Goal: Information Seeking & Learning: Learn about a topic

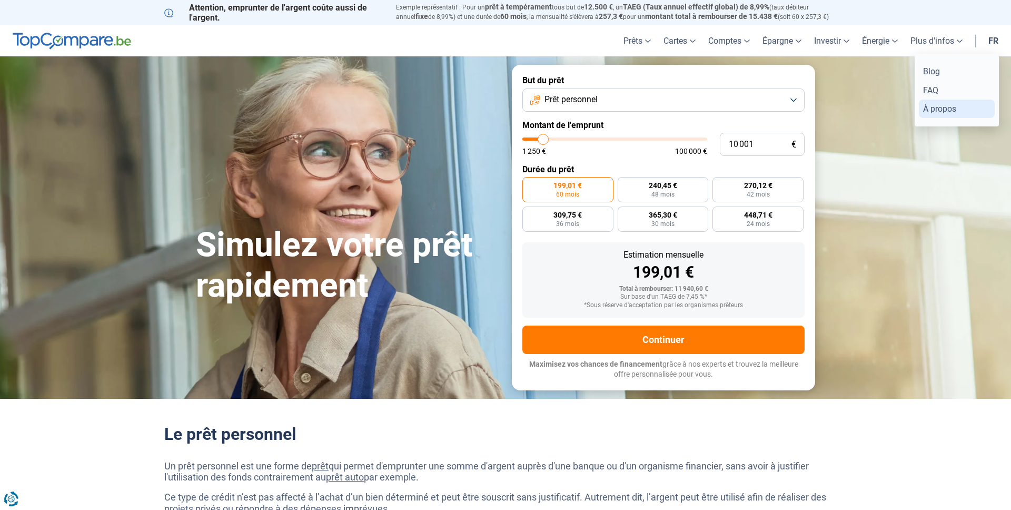
click at [943, 115] on link "À propos" at bounding box center [957, 108] width 76 height 18
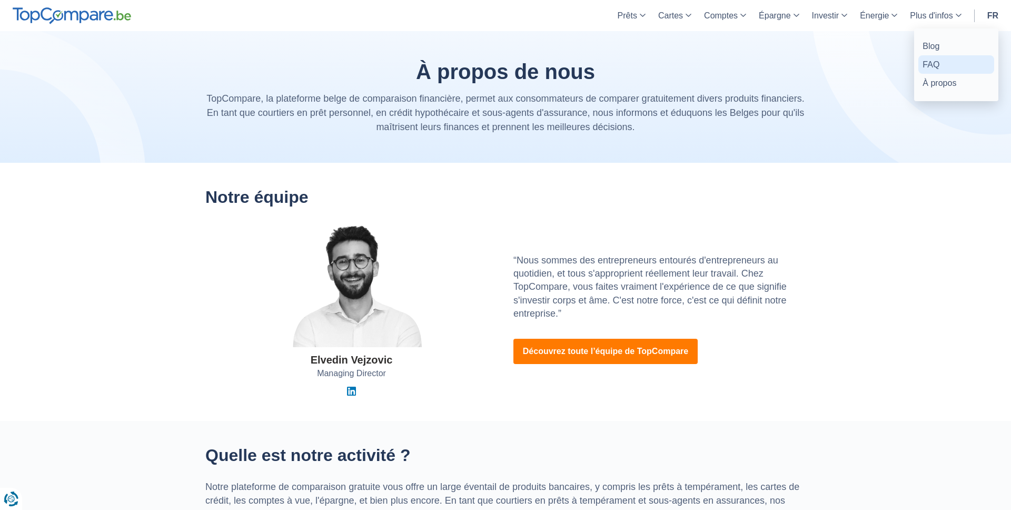
click at [943, 63] on link "FAQ" at bounding box center [956, 64] width 76 height 18
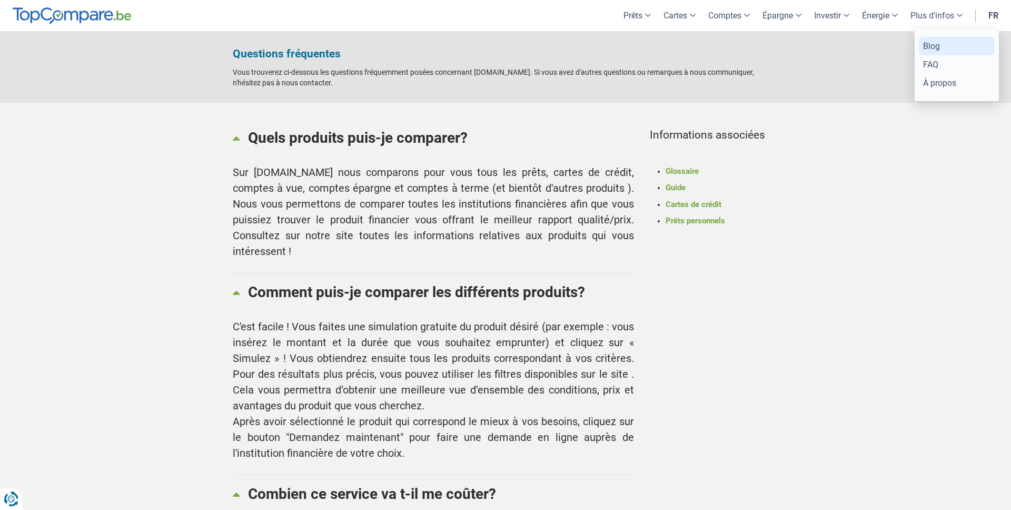
click at [946, 44] on link "Blog" at bounding box center [957, 46] width 76 height 18
click at [777, 166] on li "Glossaire" at bounding box center [721, 171] width 113 height 11
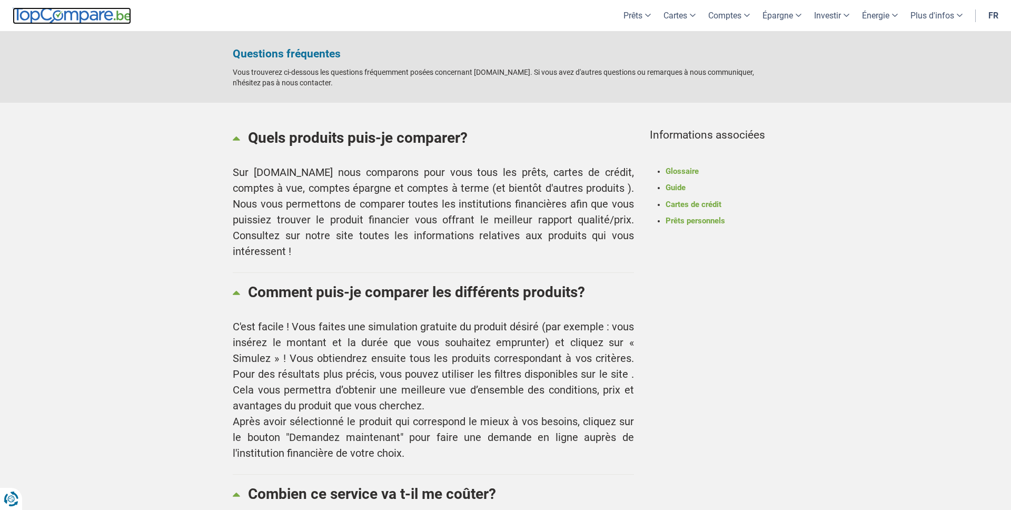
click at [87, 15] on img at bounding box center [72, 15] width 118 height 17
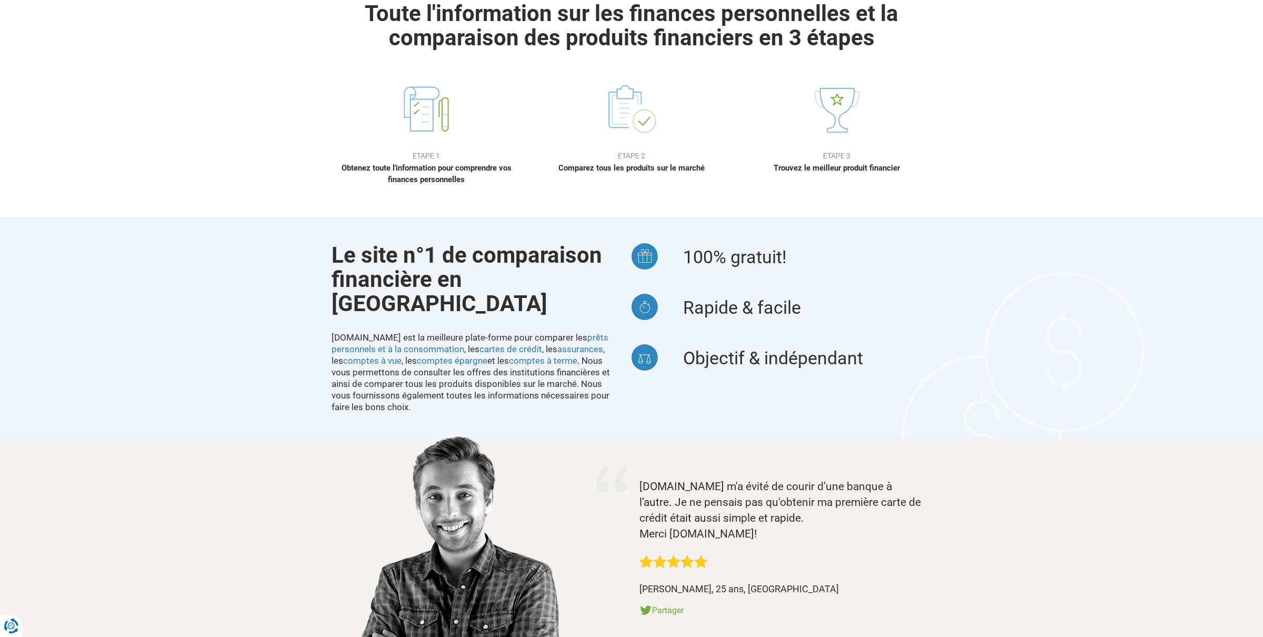
scroll to position [783, 0]
drag, startPoint x: 637, startPoint y: 533, endPoint x: 688, endPoint y: 532, distance: 50.5
click at [688, 509] on div "TopCompare.be m'a évité de courir d’une banque à l’autre. Je ne pensais pas qu'…" at bounding box center [786, 528] width 308 height 180
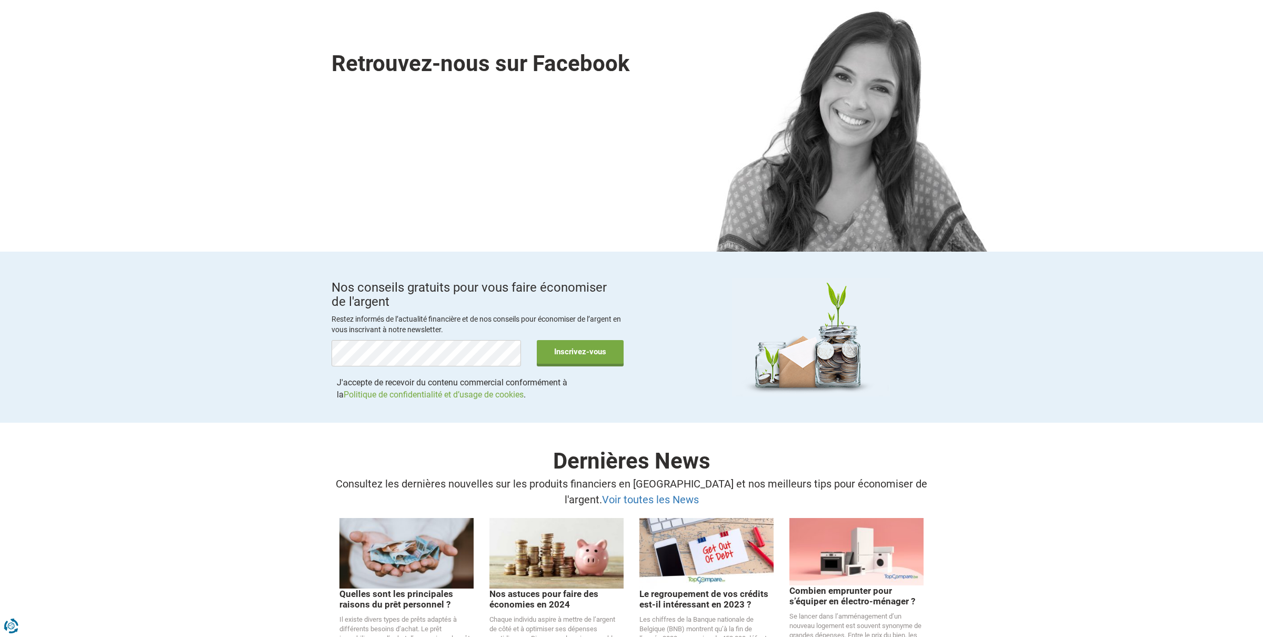
scroll to position [1573, 0]
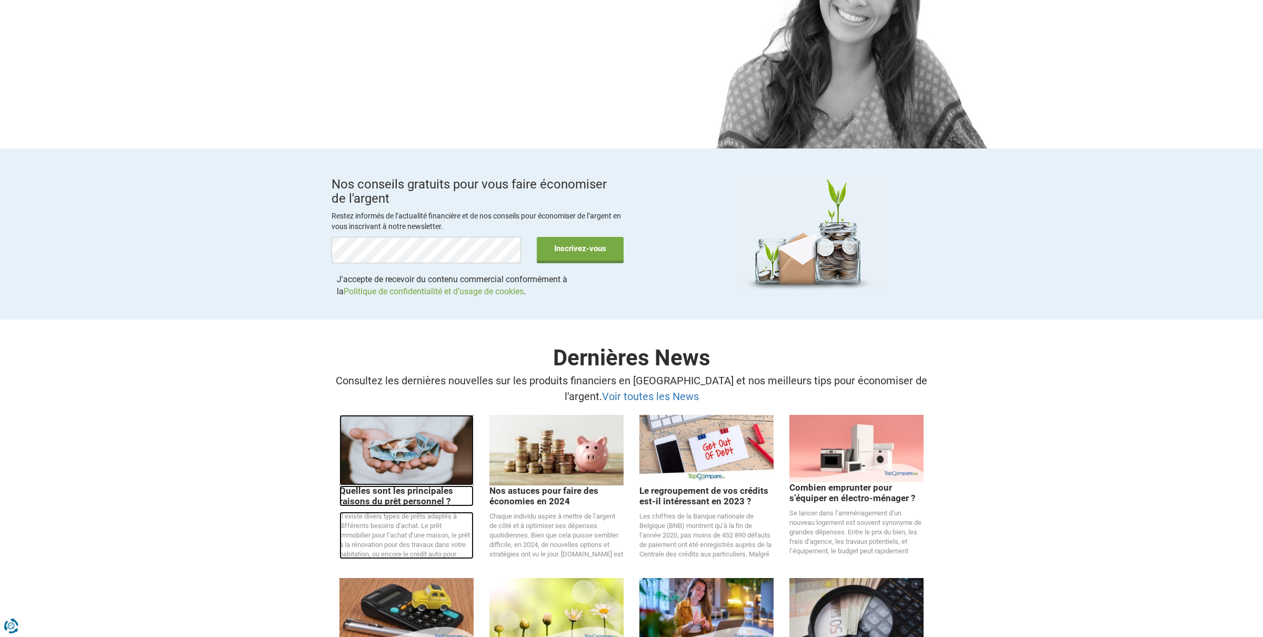
click at [444, 415] on img at bounding box center [407, 450] width 134 height 70
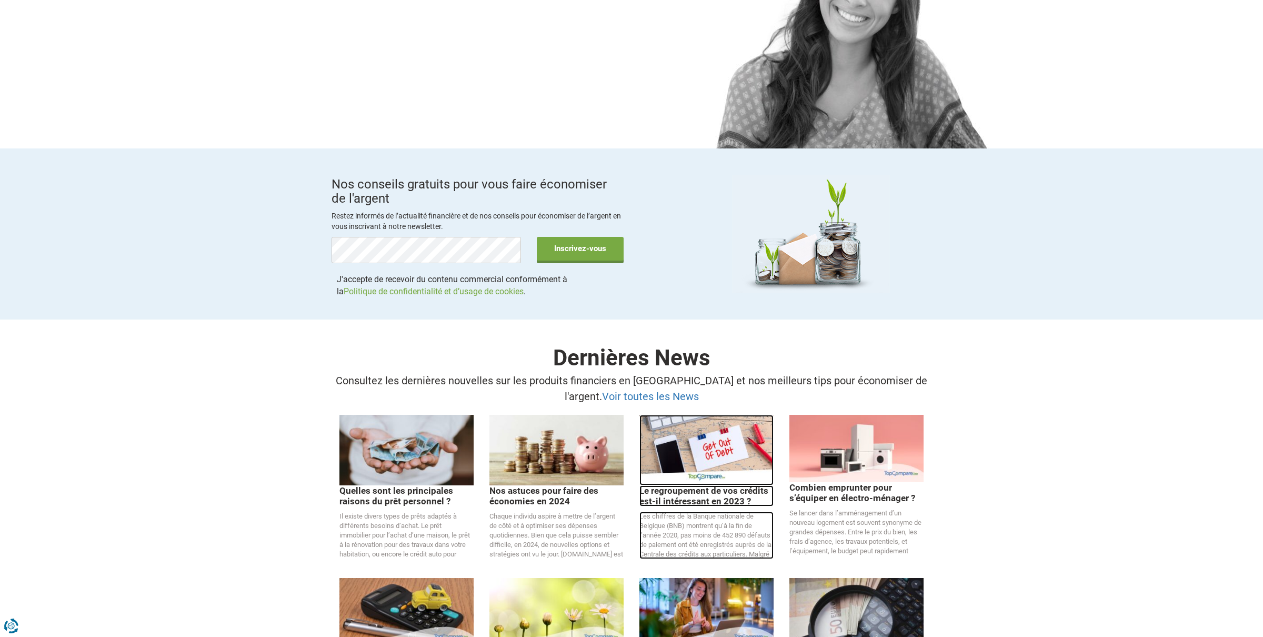
click at [732, 485] on p "Le regroupement de vos crédits est-il intéressant en 2023 ?" at bounding box center [707, 495] width 134 height 21
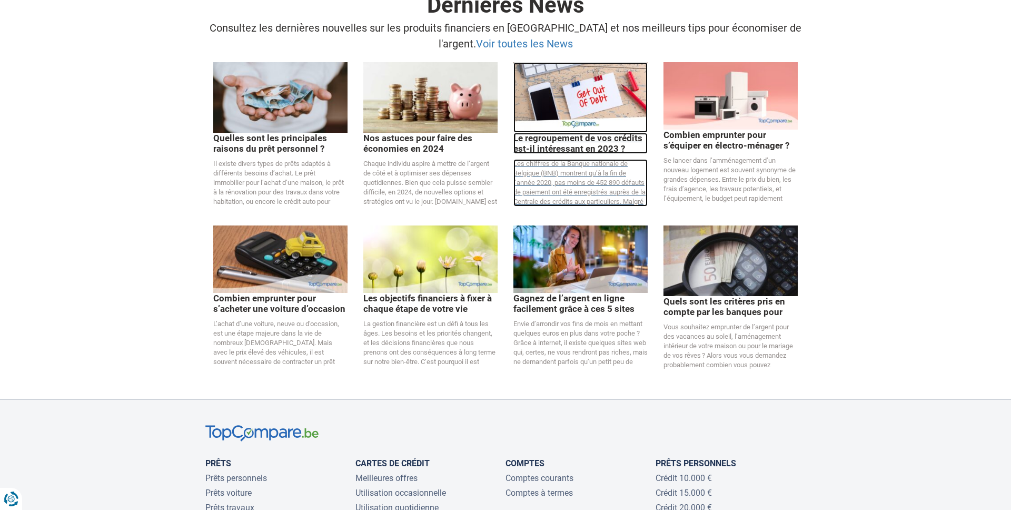
scroll to position [2257, 0]
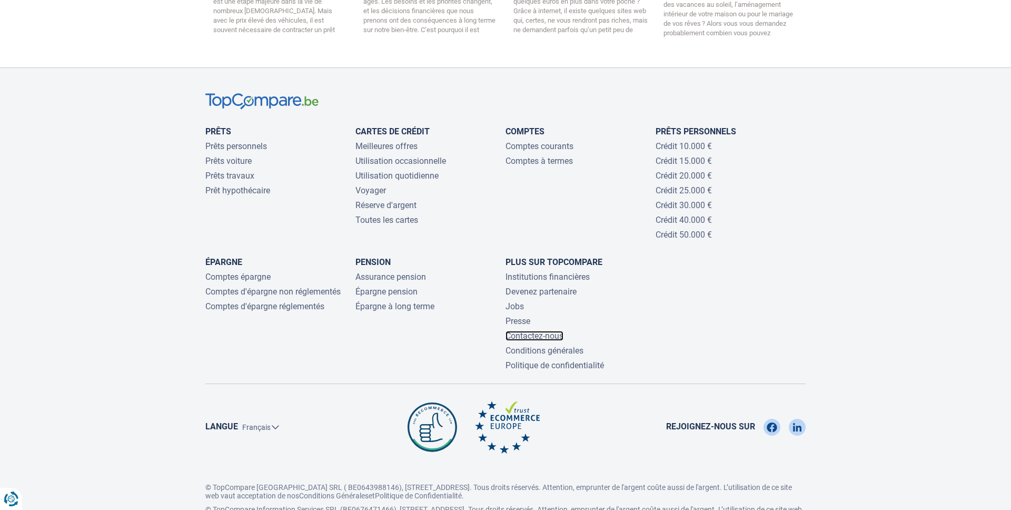
click at [552, 331] on link "Contactez-nous" at bounding box center [534, 336] width 58 height 10
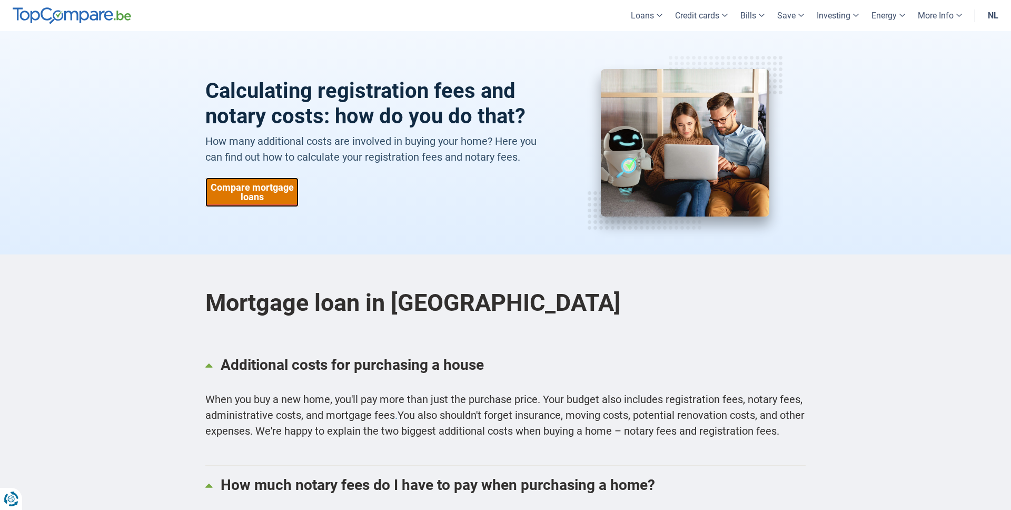
click at [267, 192] on font "Compare mortgage loans" at bounding box center [252, 192] width 83 height 21
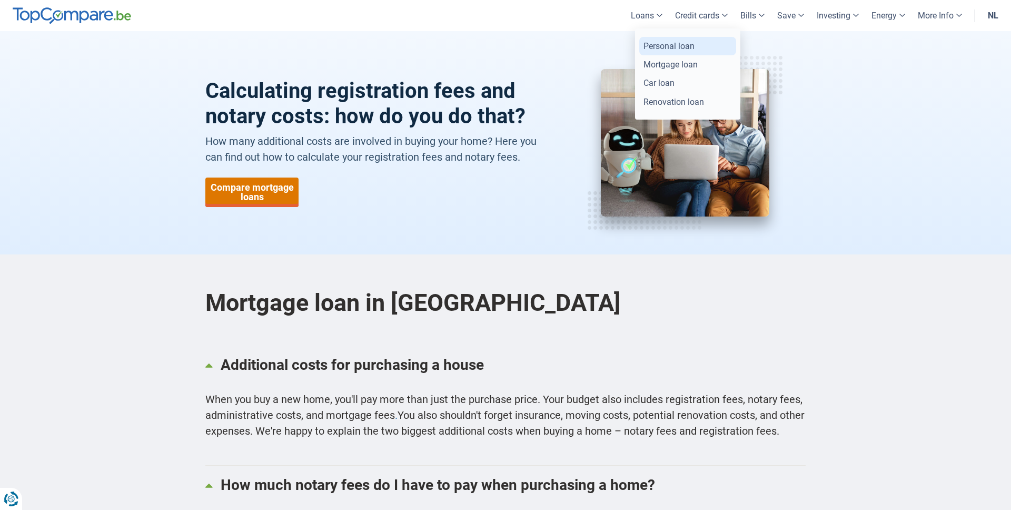
click at [650, 41] on font "Personal loan" at bounding box center [668, 46] width 51 height 10
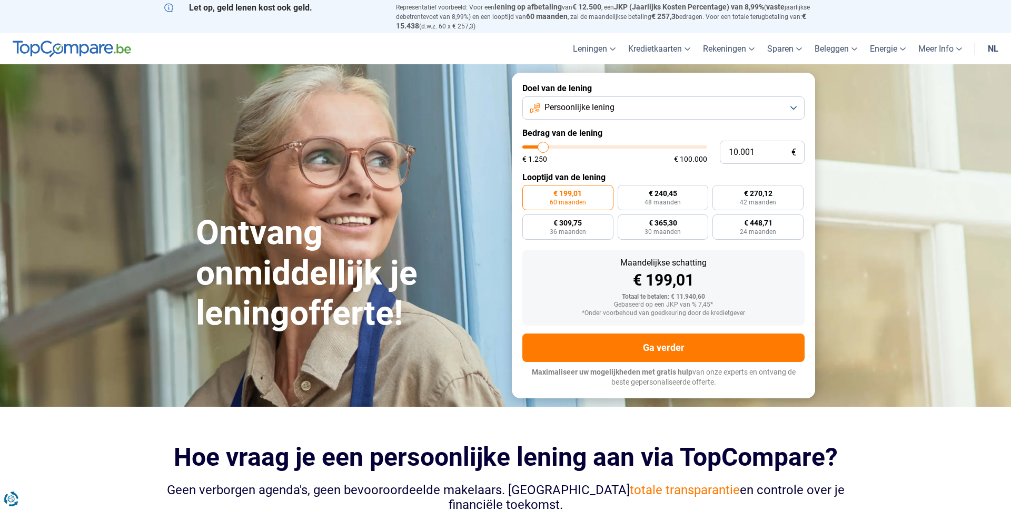
click at [992, 58] on link "nl" at bounding box center [992, 48] width 23 height 31
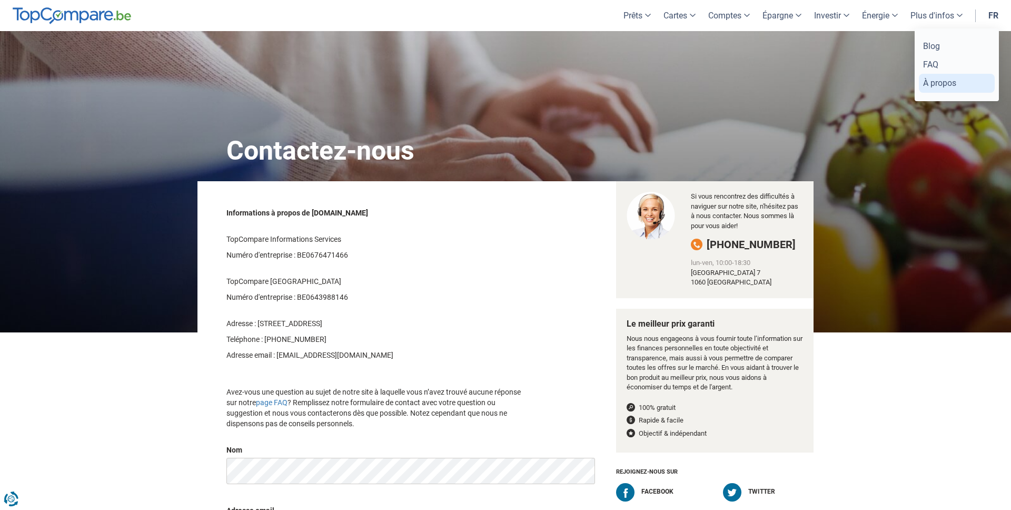
click at [958, 91] on link "À propos" at bounding box center [957, 83] width 76 height 18
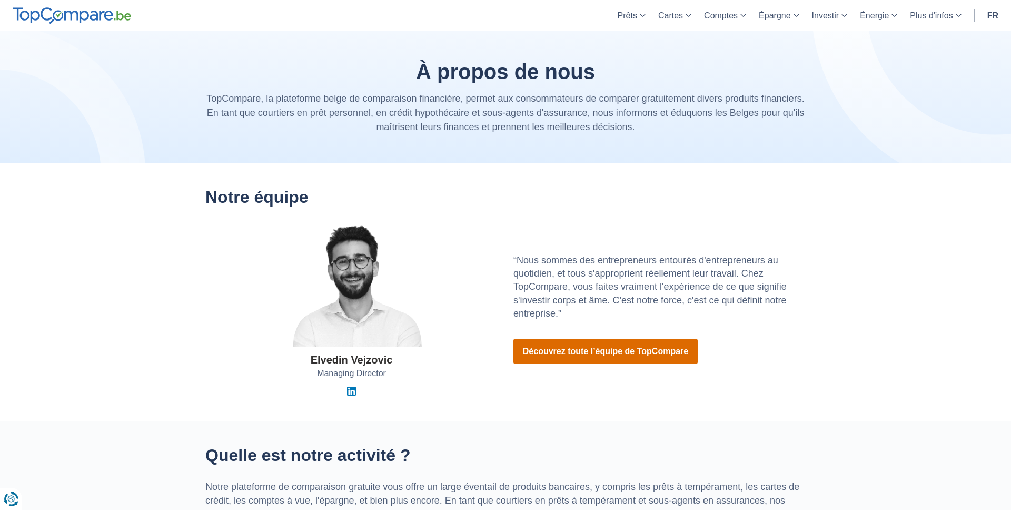
click at [549, 352] on link "Découvrez toute l’équipe de TopCompare" at bounding box center [605, 350] width 184 height 25
click at [556, 352] on link "Découvrez toute l’équipe de TopCompare" at bounding box center [605, 350] width 184 height 25
